Goal: Information Seeking & Learning: Learn about a topic

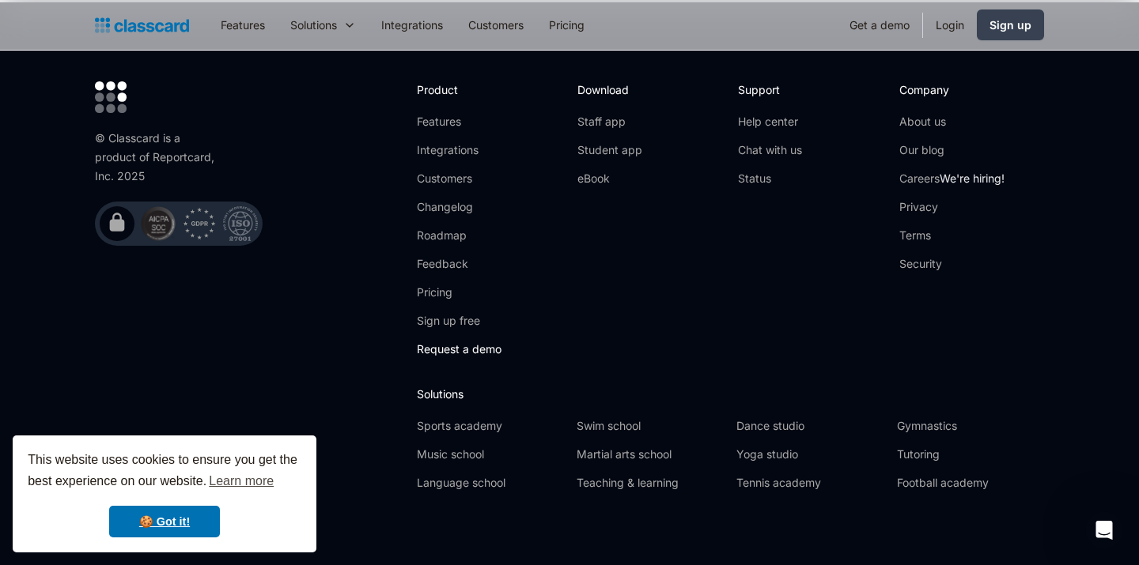
scroll to position [5359, 0]
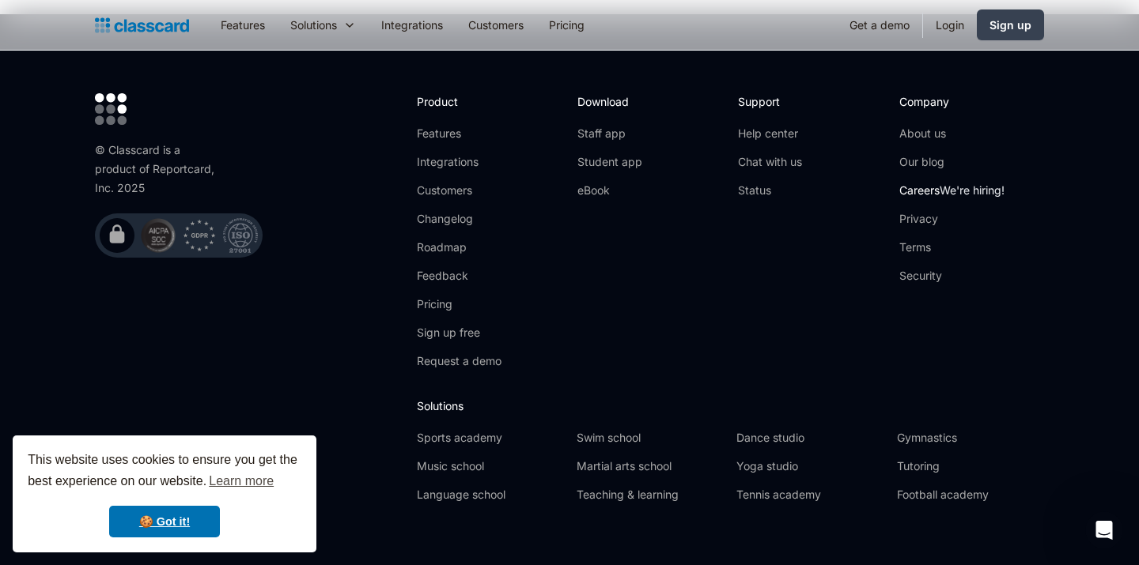
click at [925, 183] on link "Careers We're hiring!" at bounding box center [951, 191] width 105 height 16
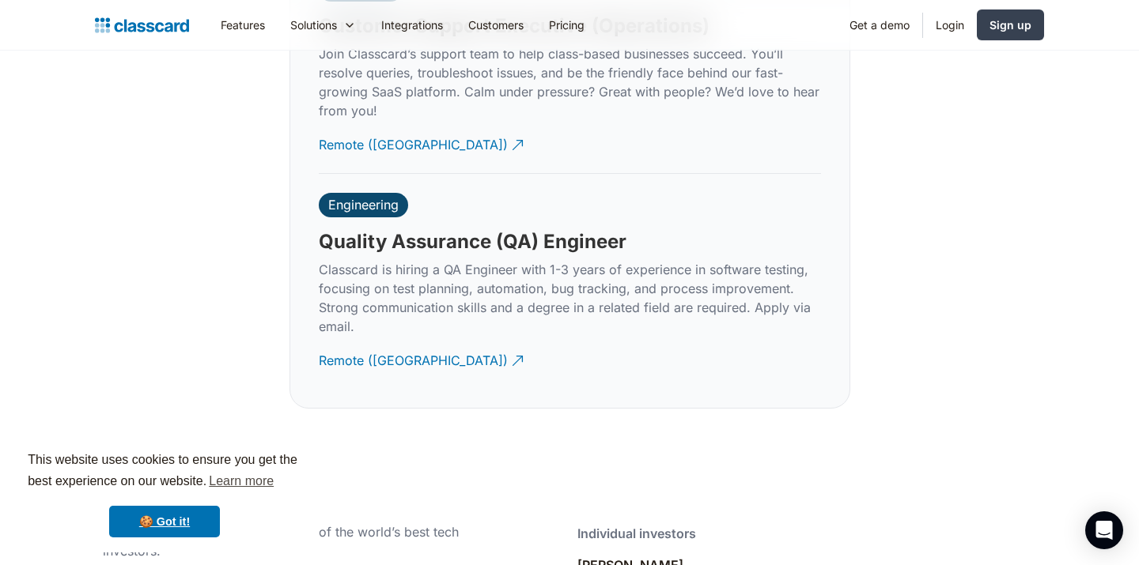
scroll to position [4894, 0]
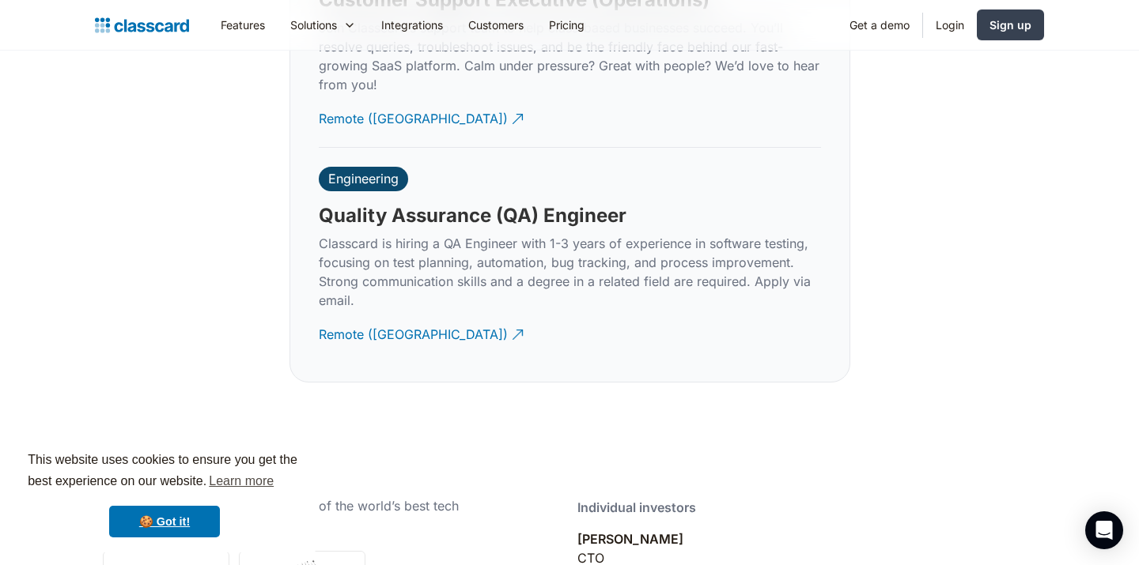
click at [347, 292] on div "Engineering Quality Assurance (QA) Engineer Classcard is hiring a QA Engineer w…" at bounding box center [570, 255] width 502 height 215
click at [365, 171] on div "Engineering" at bounding box center [363, 179] width 70 height 16
click at [349, 315] on div "Remote (India)" at bounding box center [413, 328] width 189 height 31
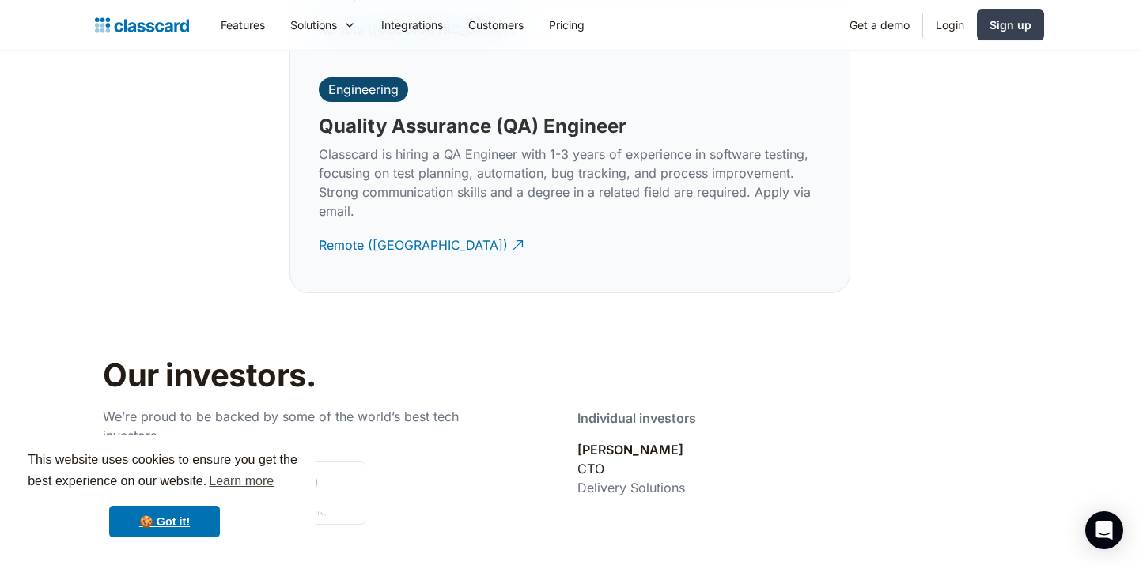
scroll to position [4916, 0]
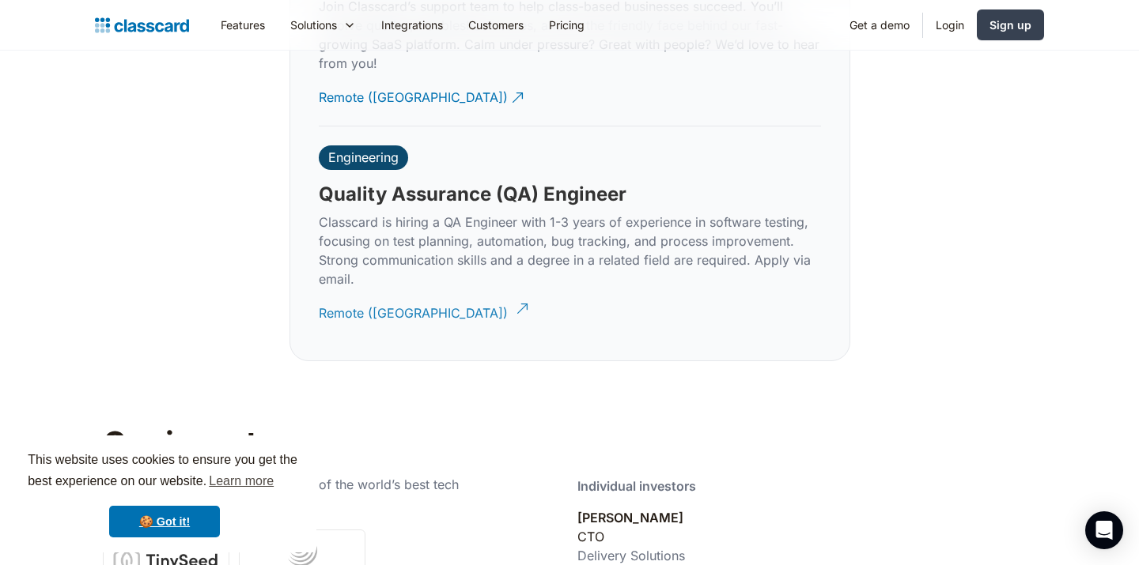
click at [377, 294] on div "Remote (India)" at bounding box center [413, 307] width 189 height 31
